Goal: Task Accomplishment & Management: Complete application form

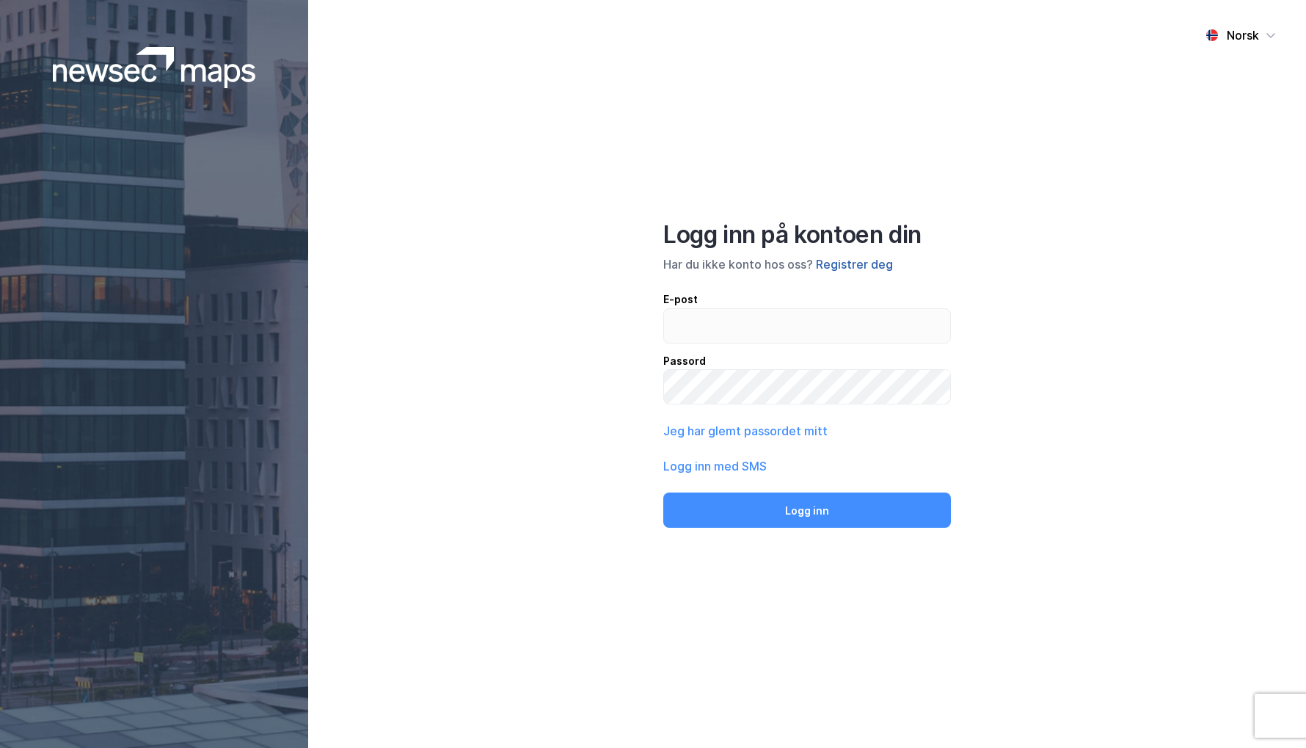
click at [867, 262] on button "Registrer deg" at bounding box center [854, 264] width 77 height 18
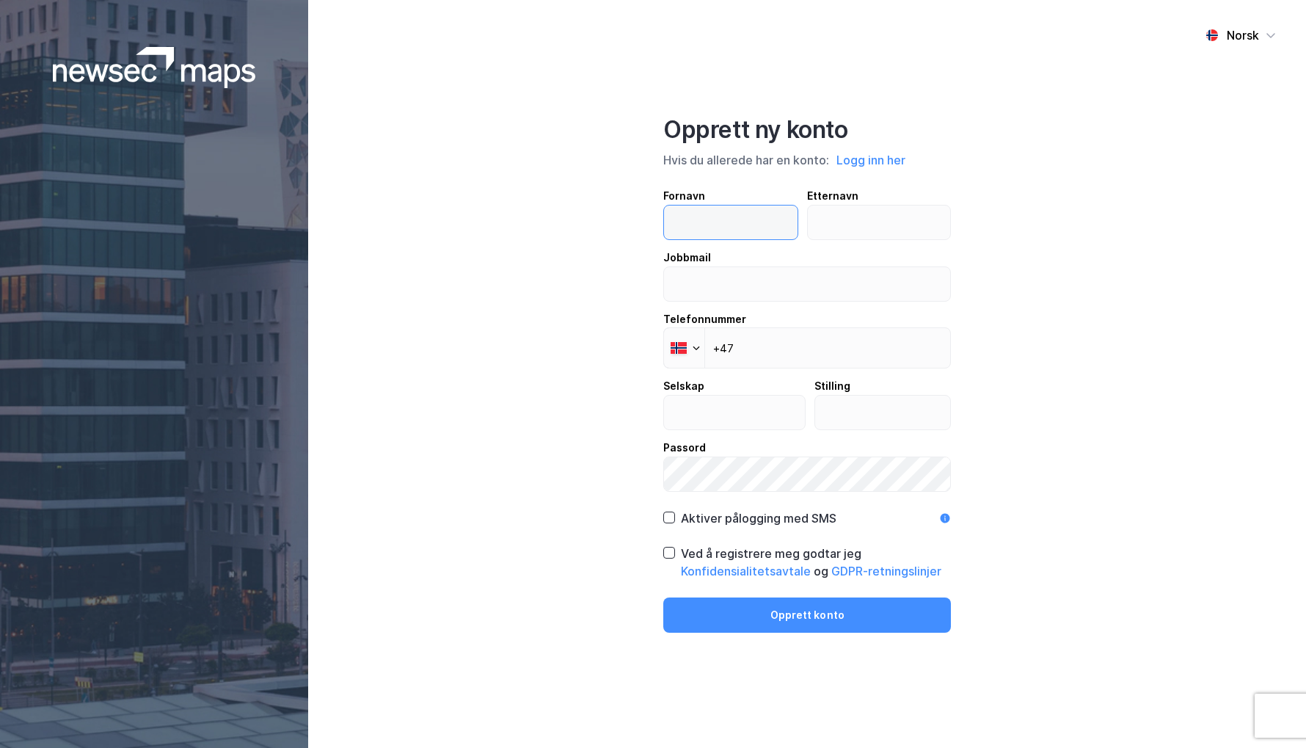
click at [767, 222] on input "text" at bounding box center [731, 222] width 134 height 34
type input "[PERSON_NAME]"
click at [748, 288] on input "email" at bounding box center [807, 284] width 286 height 34
type input "[PERSON_NAME][EMAIL_ADDRESS][DOMAIN_NAME]"
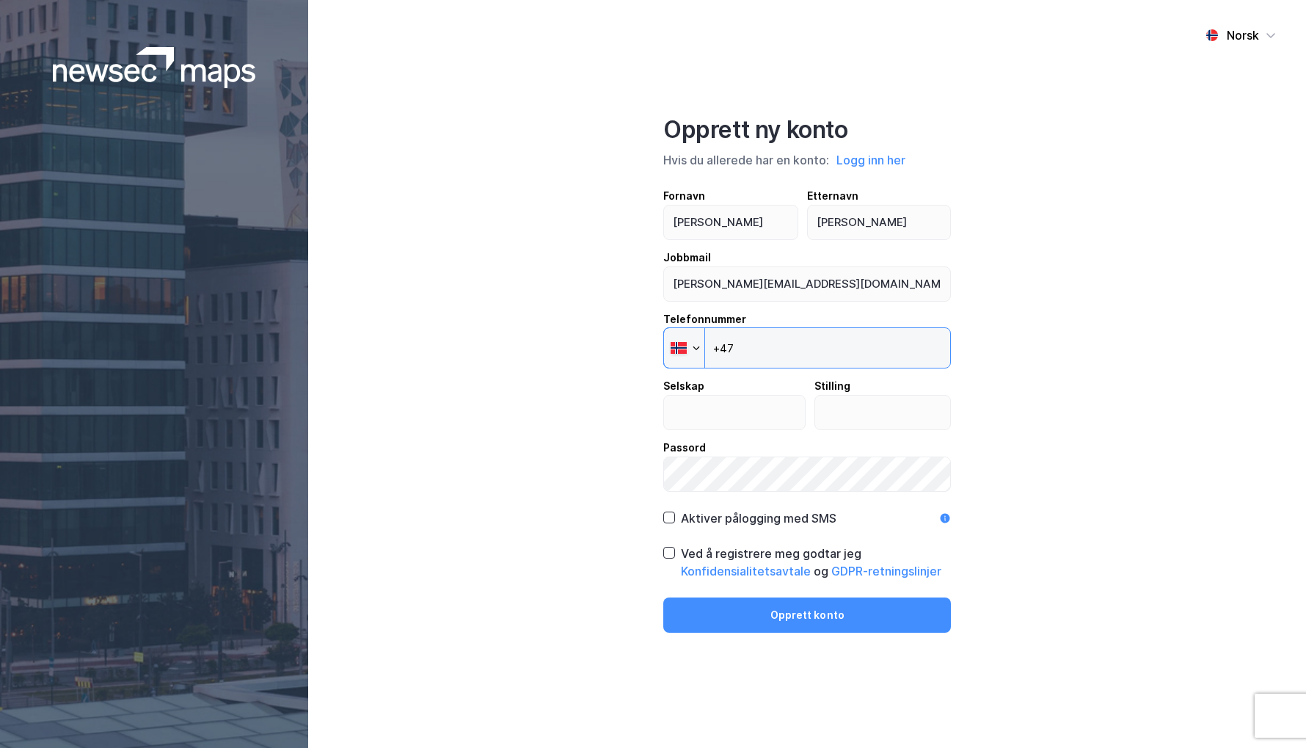
click at [786, 346] on input "+47" at bounding box center [807, 347] width 288 height 41
type input "[PHONE_NUMBER]"
type input "DNB Næringsmegling"
type input "Analytiker"
click at [745, 553] on div "Ved å registrere meg godtar jeg Konfidensialitetsavtale og GDPR-retningslinjer" at bounding box center [816, 561] width 270 height 35
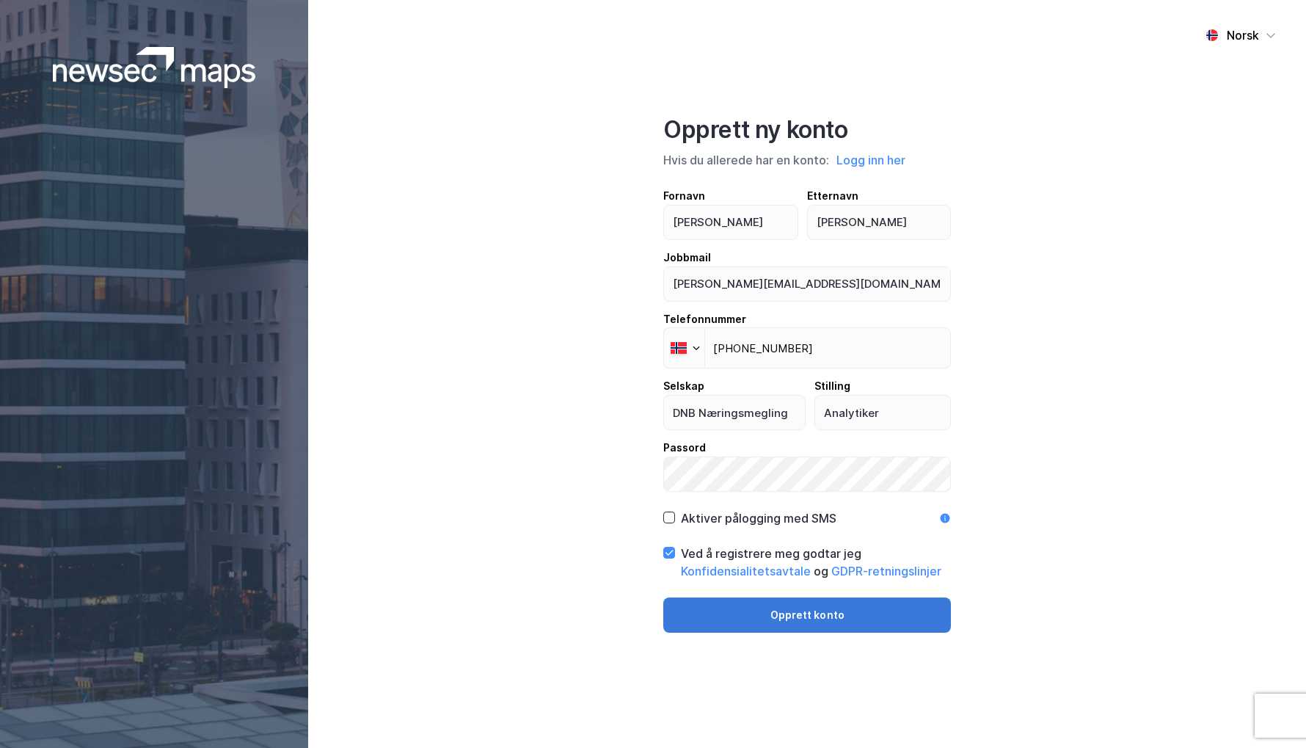
click at [792, 619] on button "Opprett konto" at bounding box center [807, 614] width 288 height 35
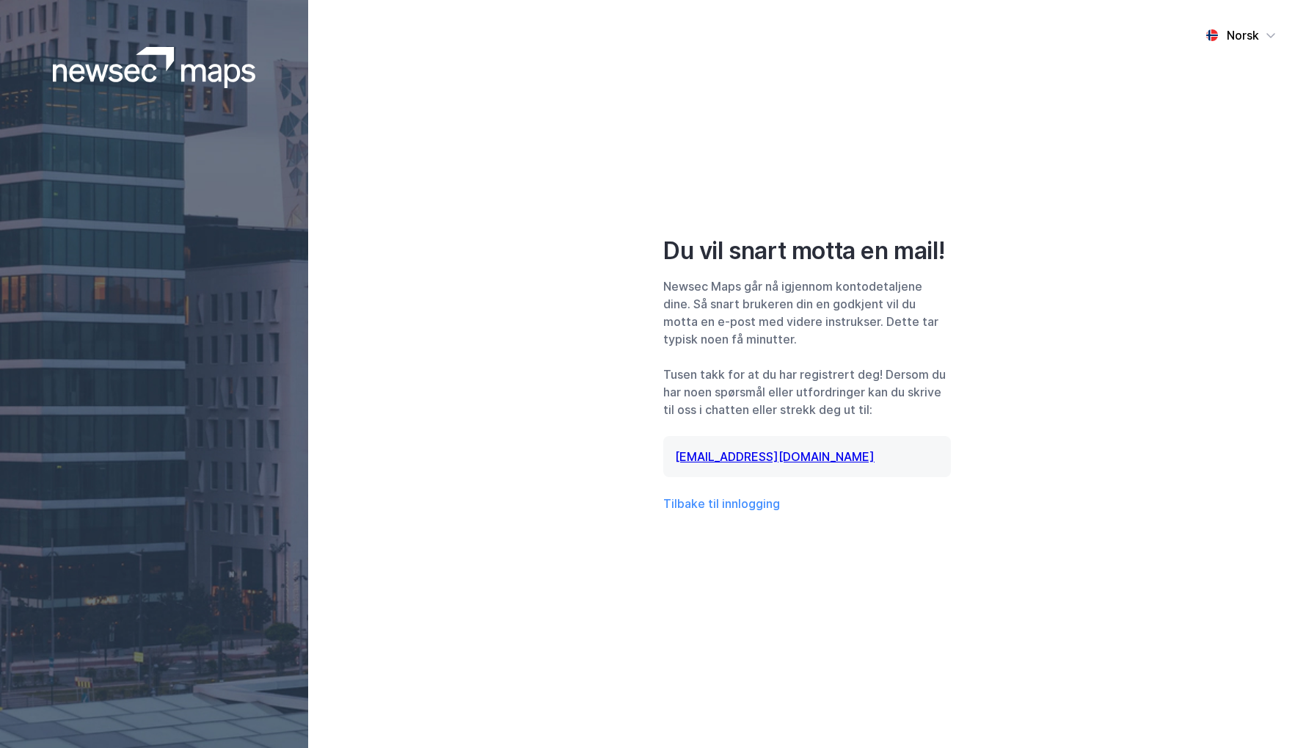
drag, startPoint x: 605, startPoint y: 232, endPoint x: 883, endPoint y: 137, distance: 294.5
click at [608, 227] on div "Norsk Du vil snart motta en mail! Newsec Maps går nå igjennom kontodetaljene di…" at bounding box center [807, 374] width 998 height 748
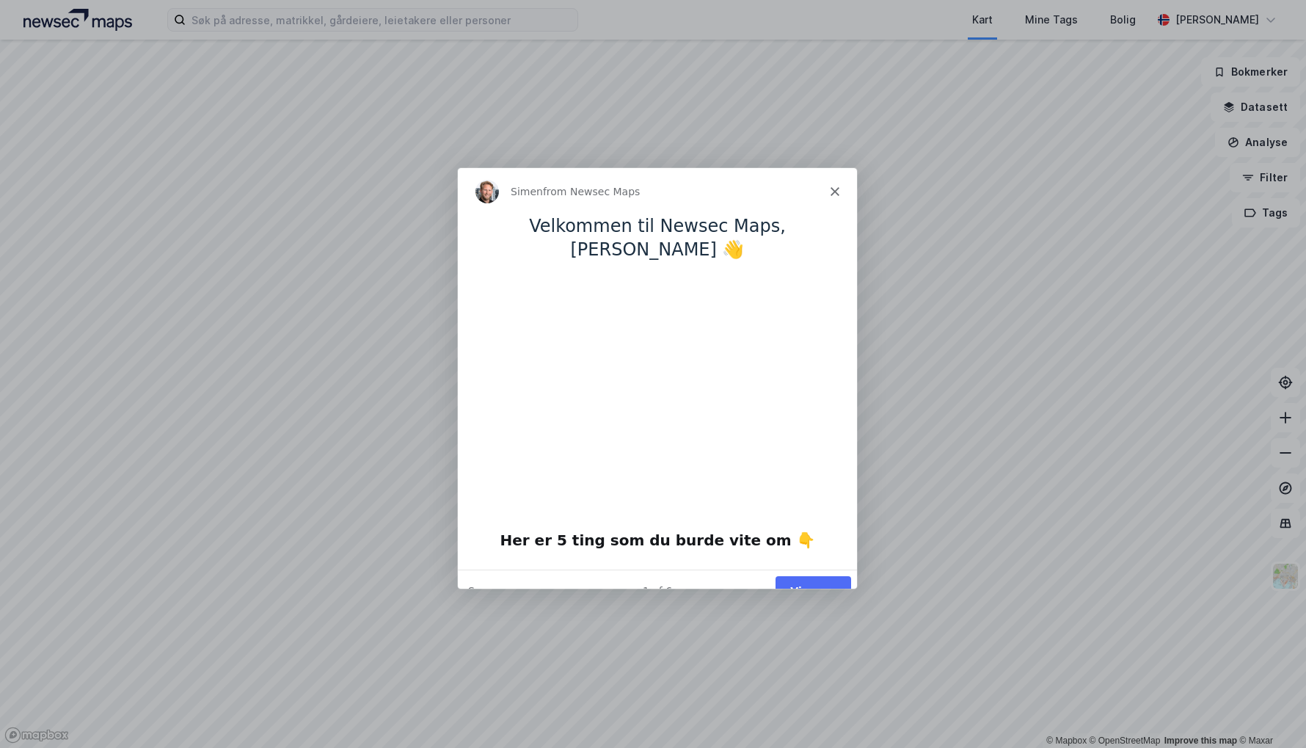
click at [820, 575] on button "Vis meg" at bounding box center [813, 590] width 76 height 30
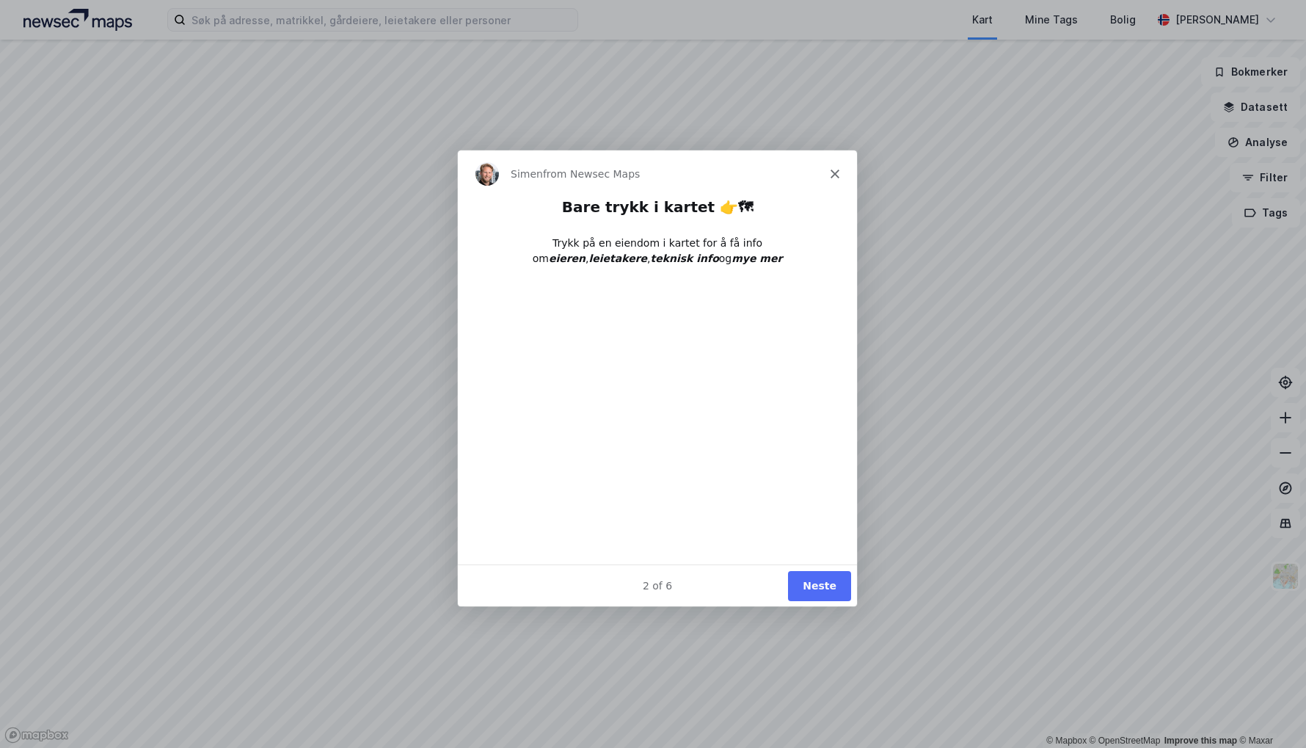
click at [818, 583] on button "Neste" at bounding box center [818, 584] width 63 height 30
click at [820, 588] on button "Neste" at bounding box center [818, 584] width 63 height 30
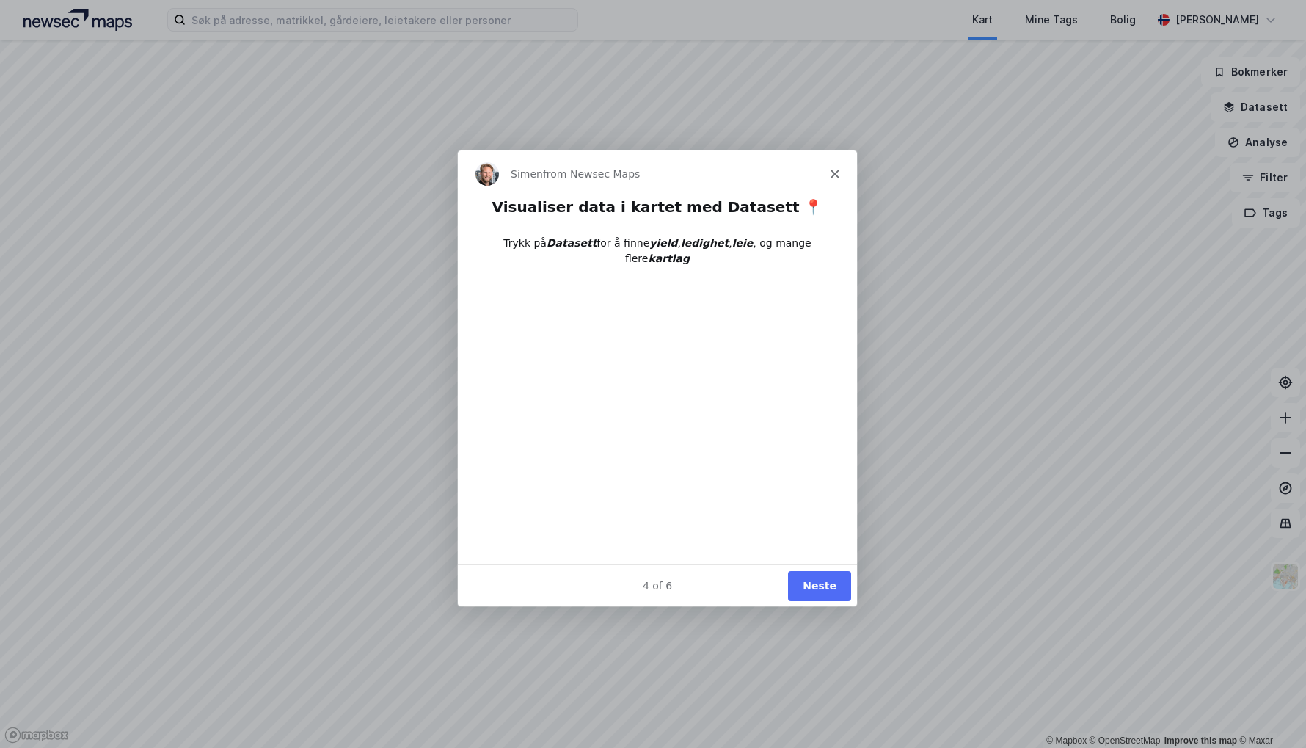
click at [832, 585] on button "Neste" at bounding box center [818, 584] width 63 height 30
click at [831, 586] on button "Neste" at bounding box center [818, 584] width 63 height 30
click at [828, 575] on button "Done" at bounding box center [820, 584] width 59 height 30
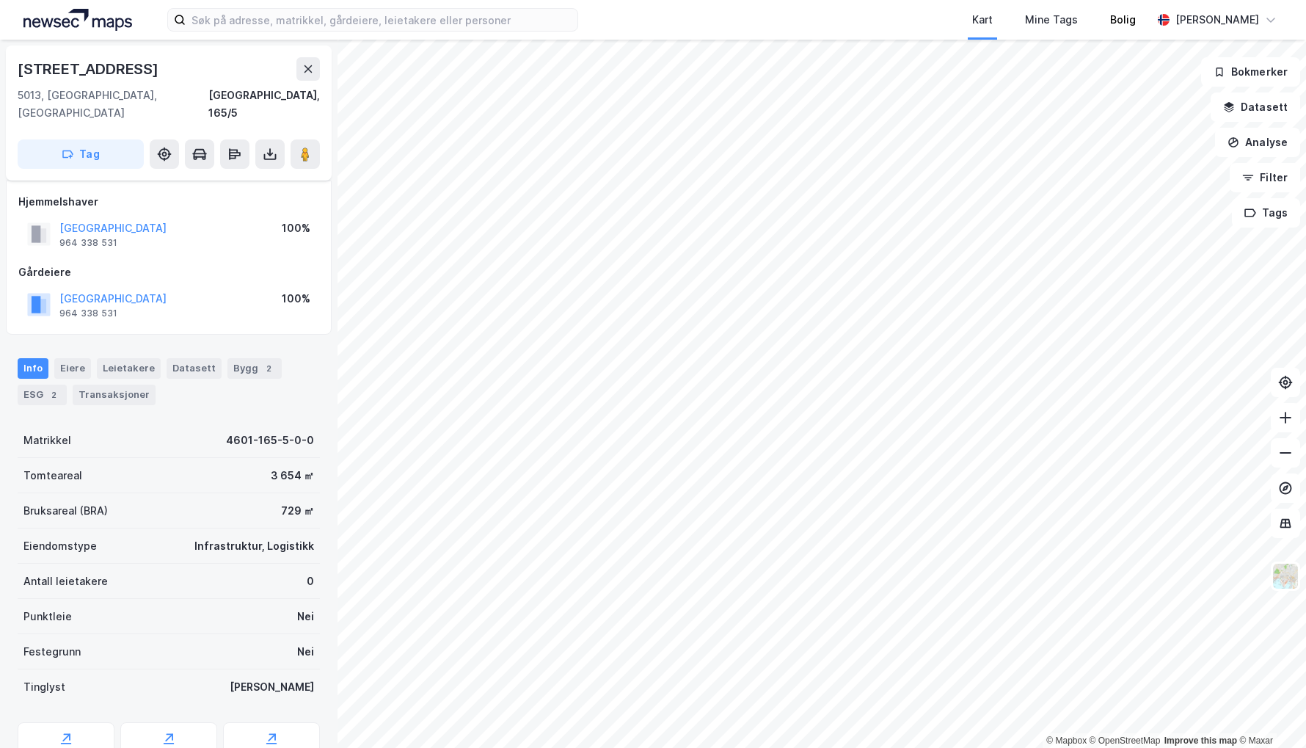
scroll to position [6, 0]
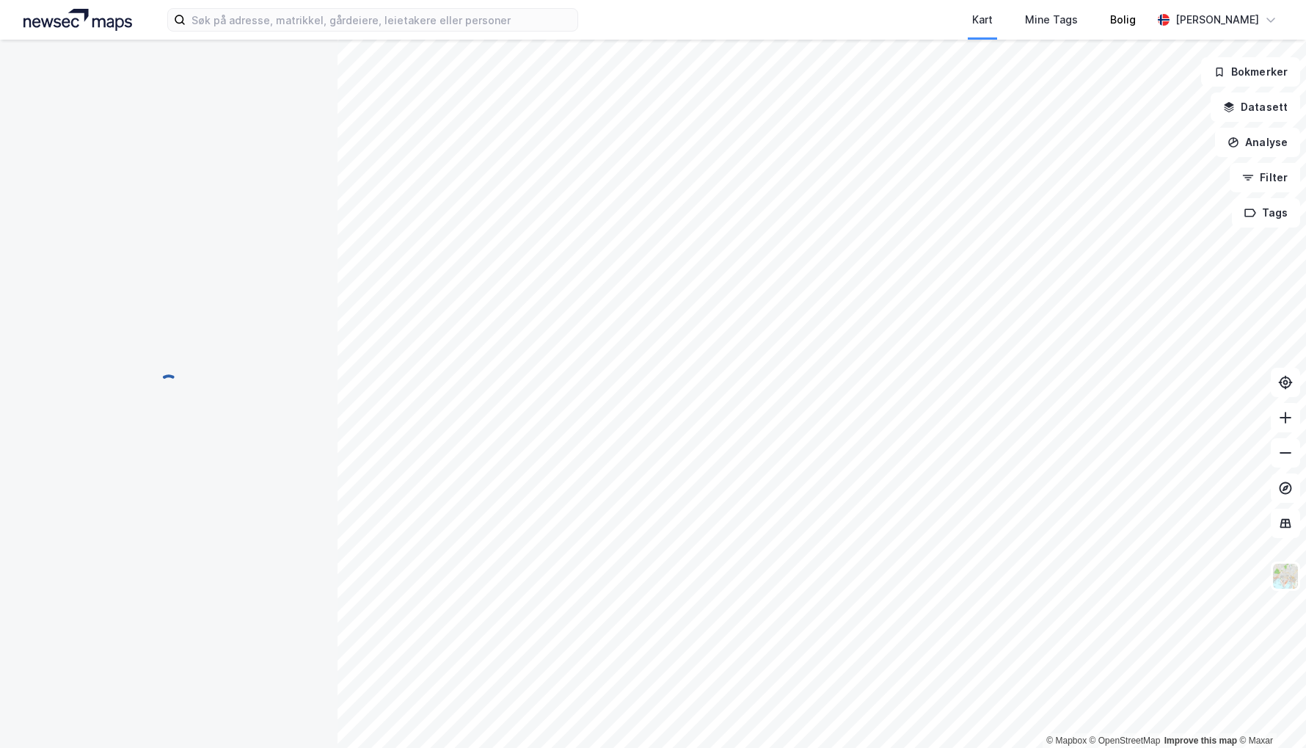
scroll to position [6, 0]
